Goal: Find specific page/section

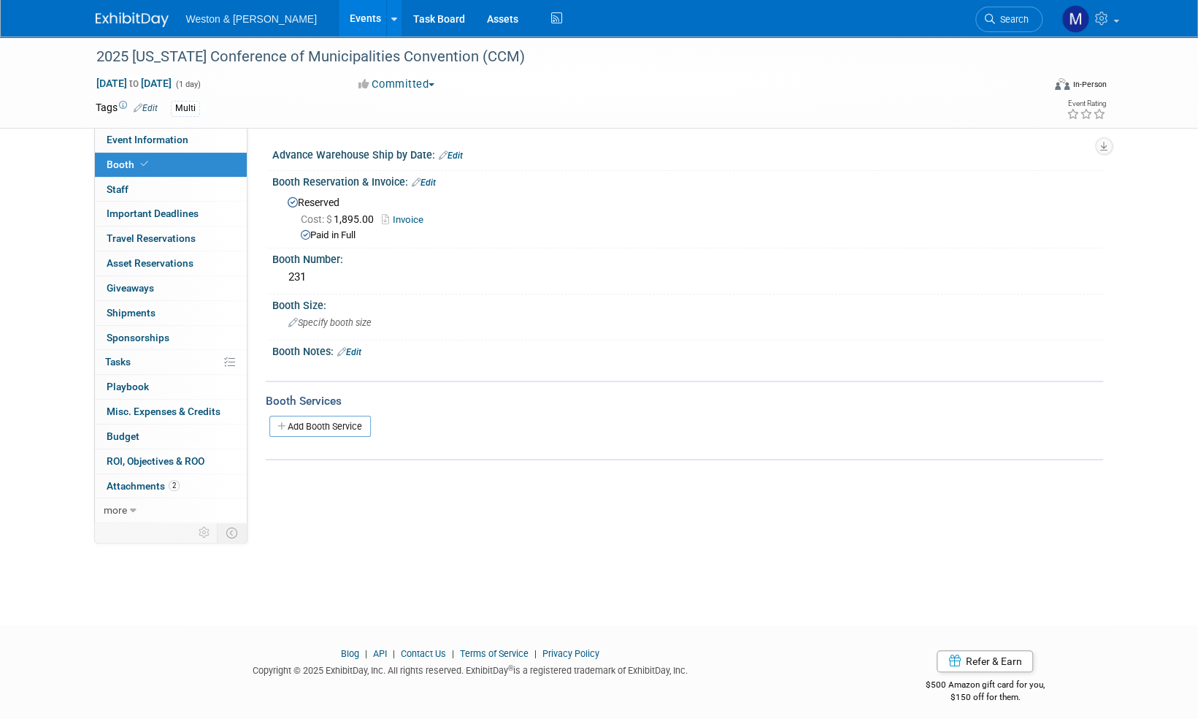
click at [115, 20] on img at bounding box center [132, 19] width 73 height 15
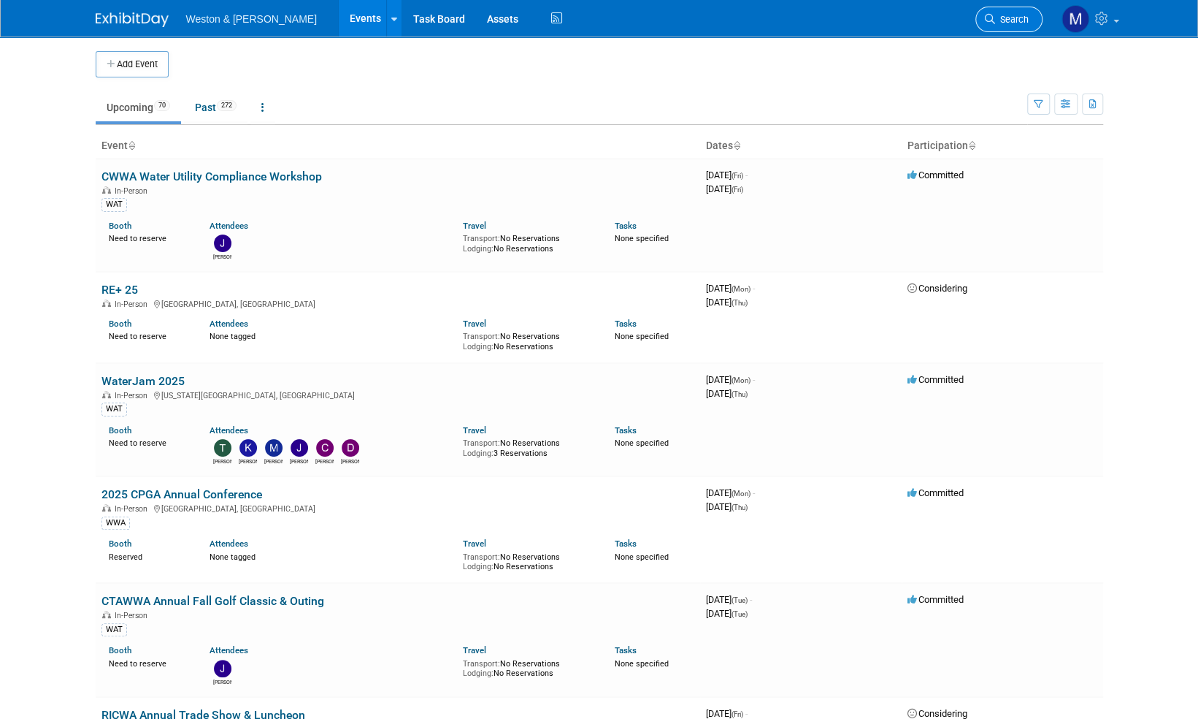
click at [1017, 20] on span "Search" at bounding box center [1012, 19] width 34 height 11
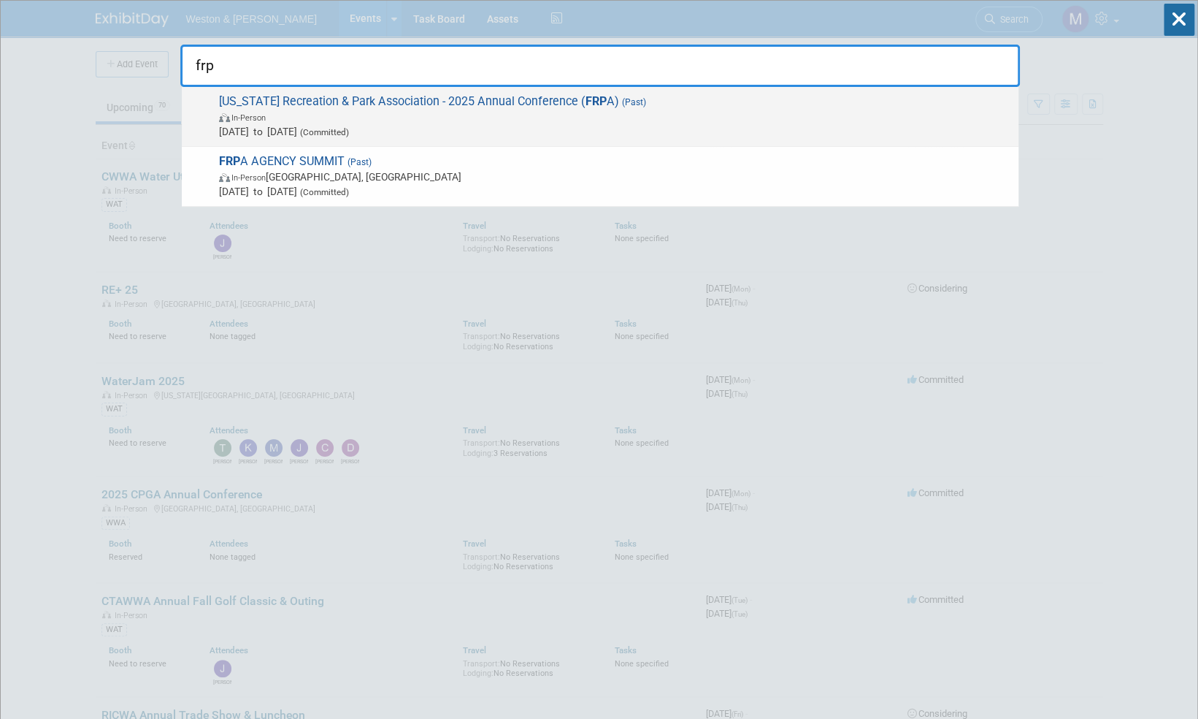
type input "frp"
click at [353, 102] on span "Florida Recreation & Park Association - 2025 Annual Conference ( FRP A) (Past) …" at bounding box center [613, 116] width 797 height 45
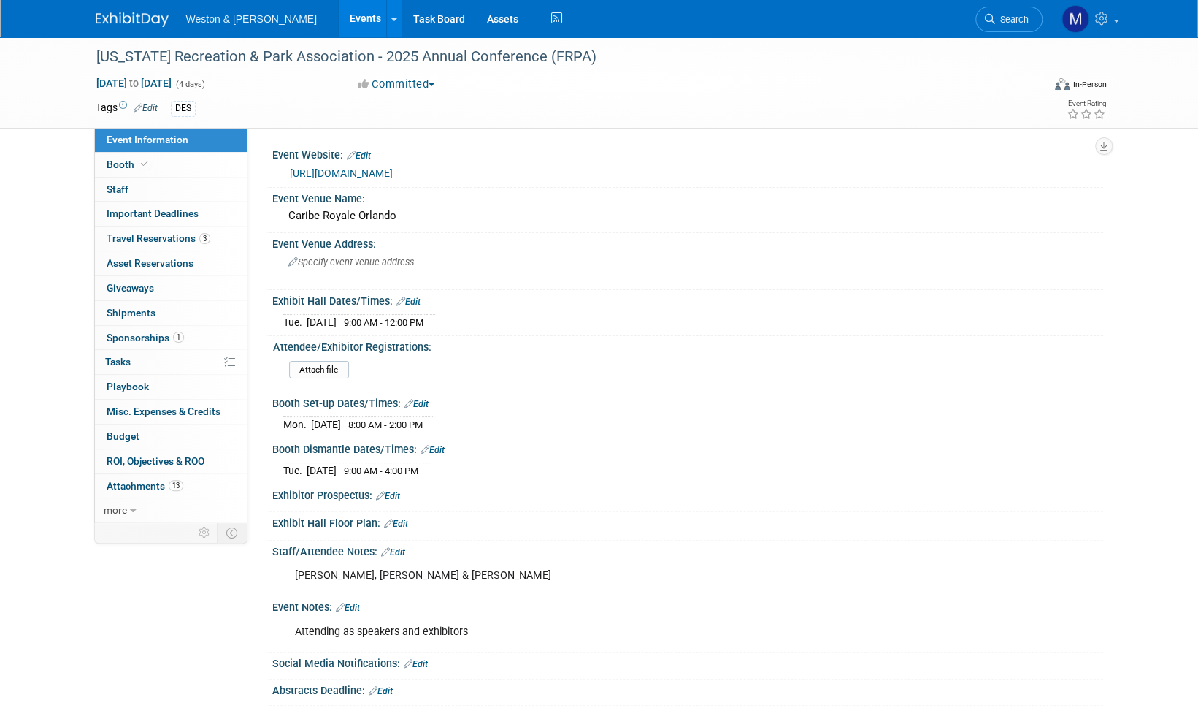
click at [118, 18] on img at bounding box center [132, 19] width 73 height 15
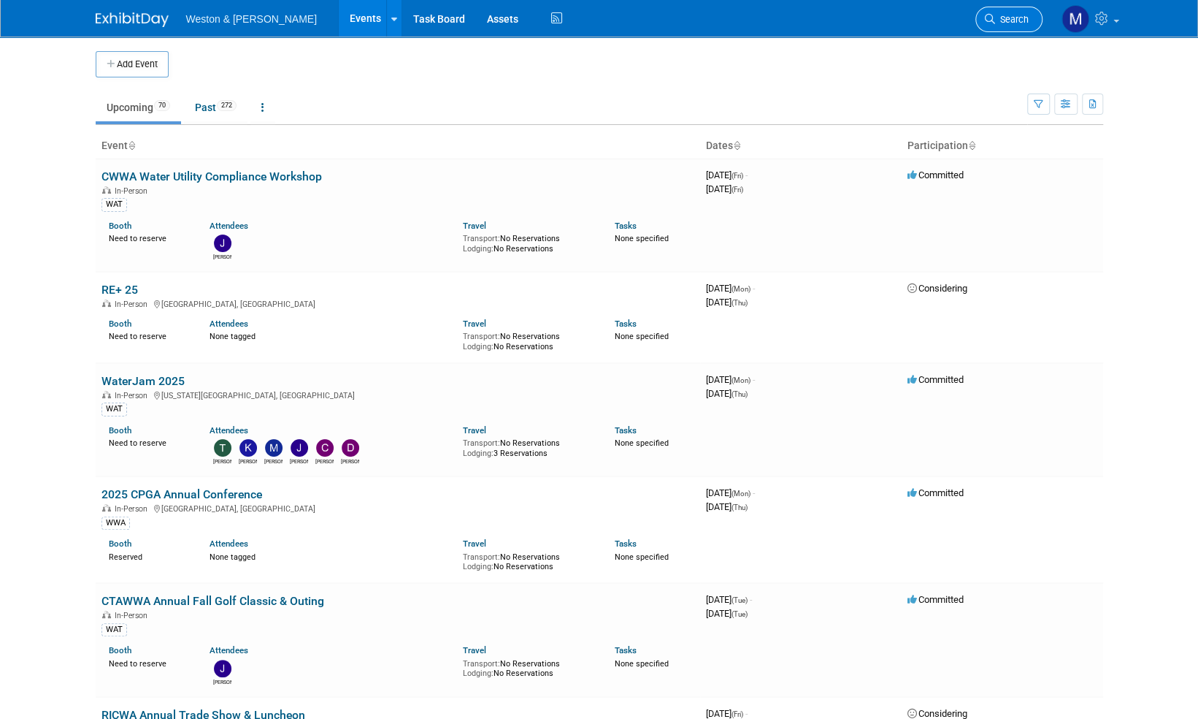
click at [1019, 22] on span "Search" at bounding box center [1012, 19] width 34 height 11
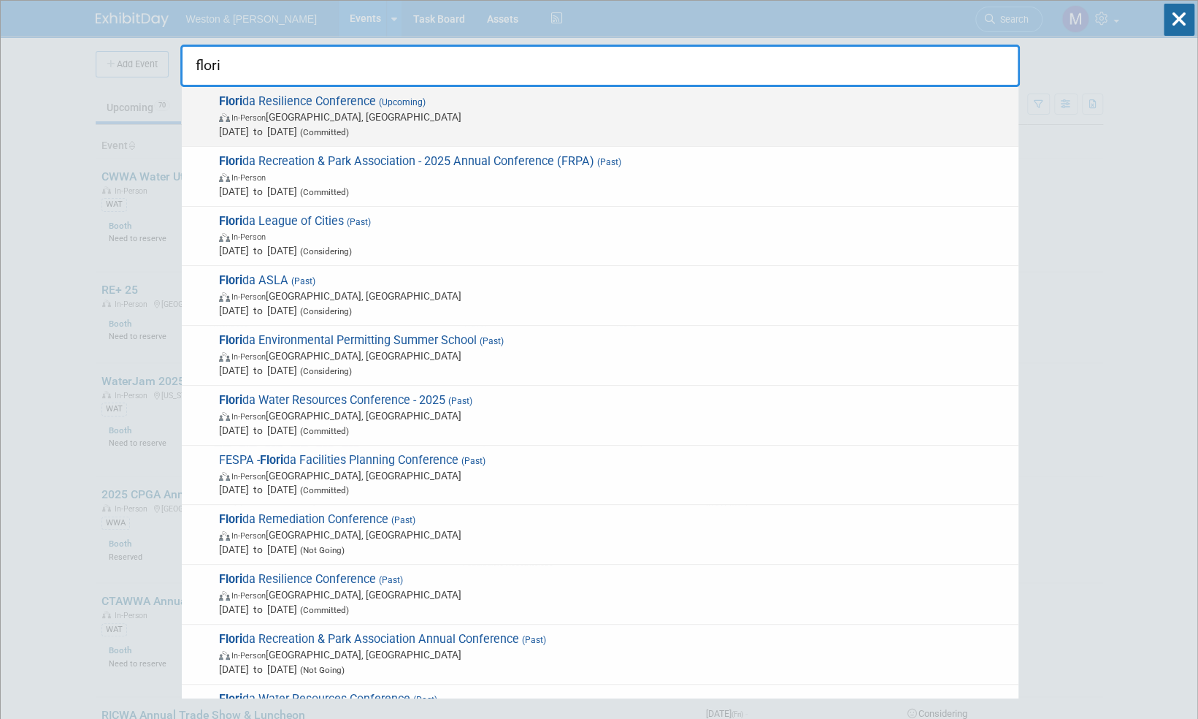
type input "flori"
click at [304, 99] on span "Flori da Resilience Conference (Upcoming) In-Person Charlotte Harbor, FL Sep 17…" at bounding box center [613, 116] width 797 height 45
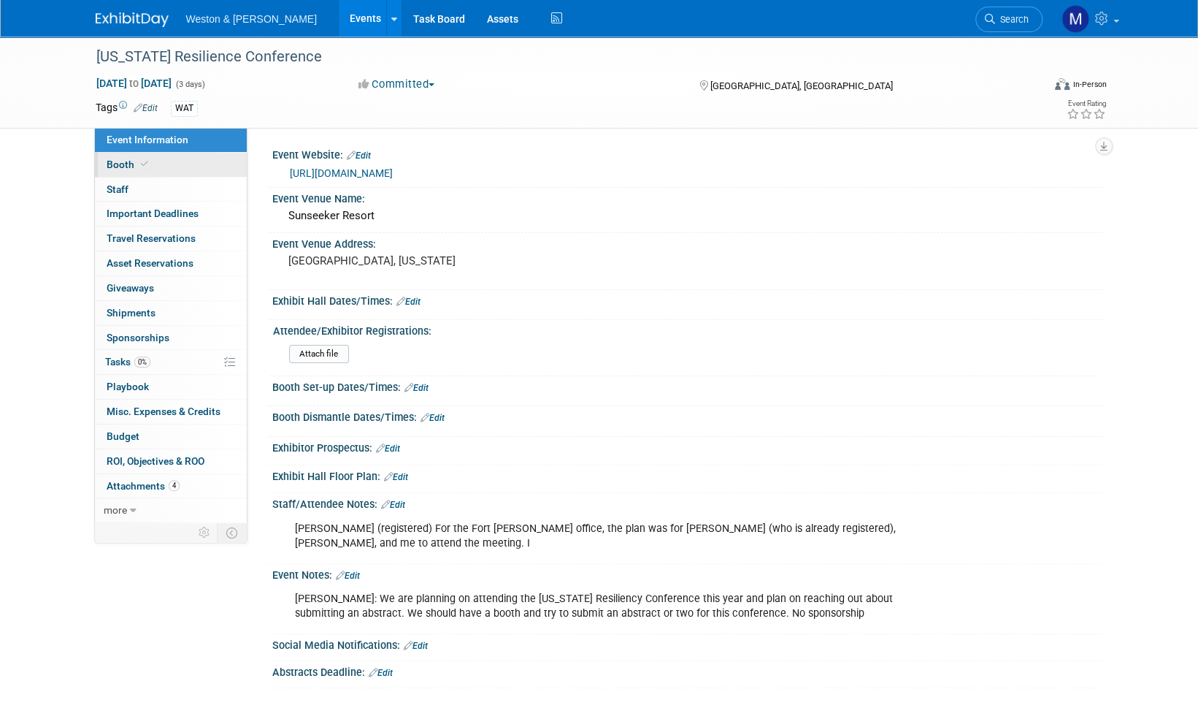
click at [114, 166] on span "Booth" at bounding box center [129, 164] width 45 height 12
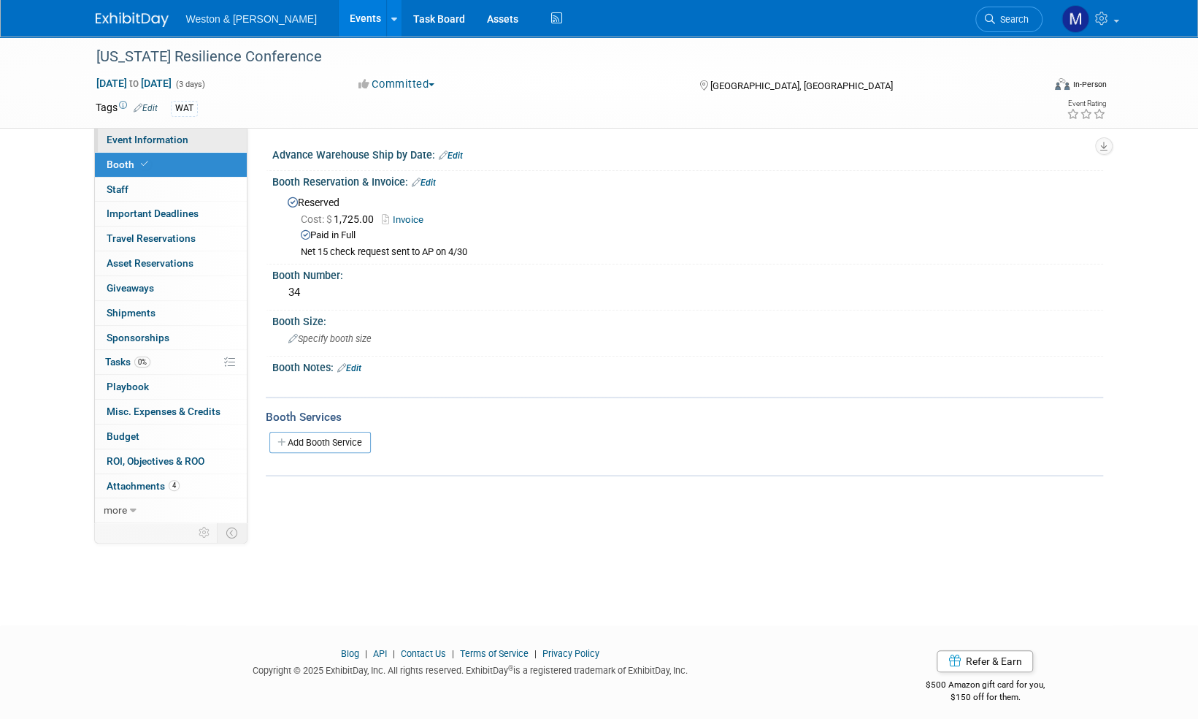
click at [165, 134] on span "Event Information" at bounding box center [148, 140] width 82 height 12
